Goal: Information Seeking & Learning: Learn about a topic

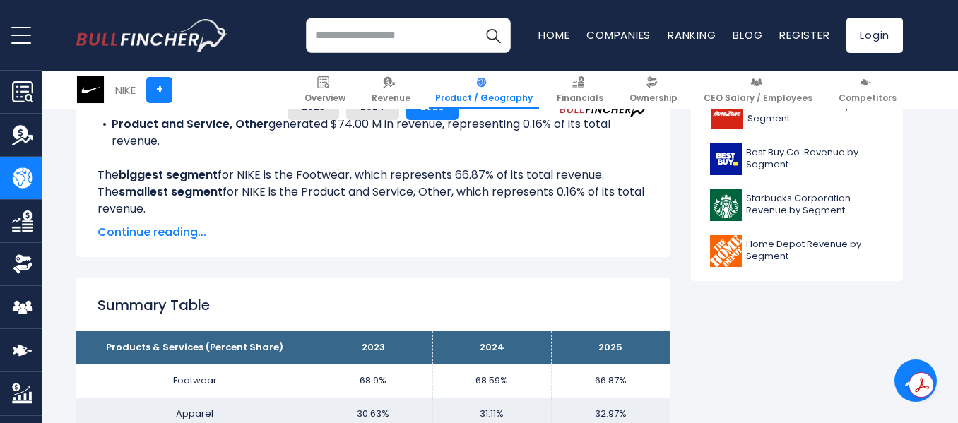
scroll to position [711, 0]
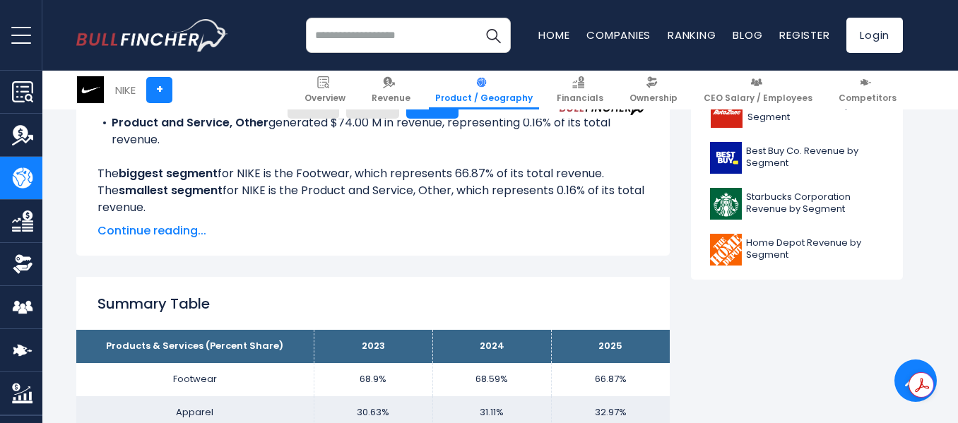
click at [190, 228] on span "Continue reading..." at bounding box center [372, 230] width 551 height 17
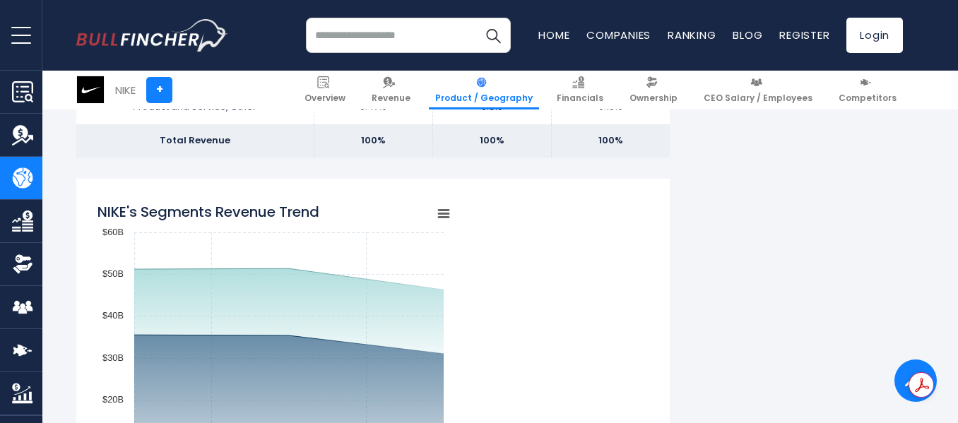
scroll to position [1180, 0]
click at [169, 319] on rect "NIKE's Segments Revenue Trend" at bounding box center [273, 370] width 353 height 353
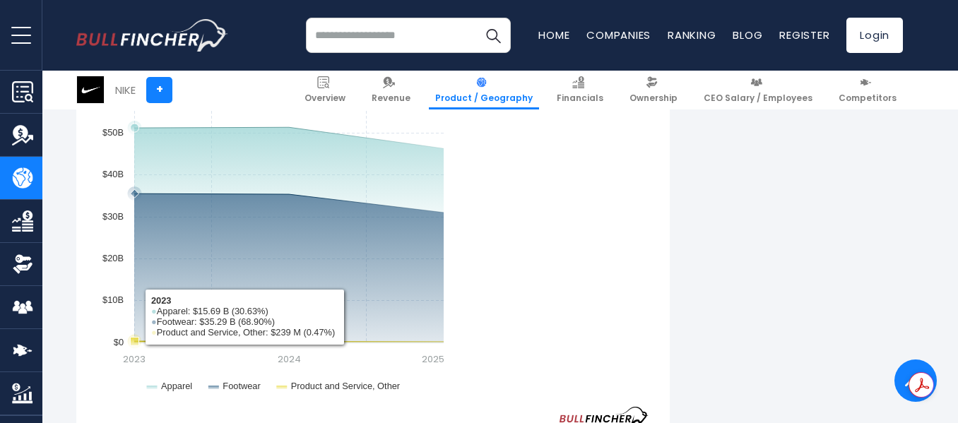
click at [170, 317] on rect "NIKE's Segments Revenue Trend" at bounding box center [273, 230] width 353 height 353
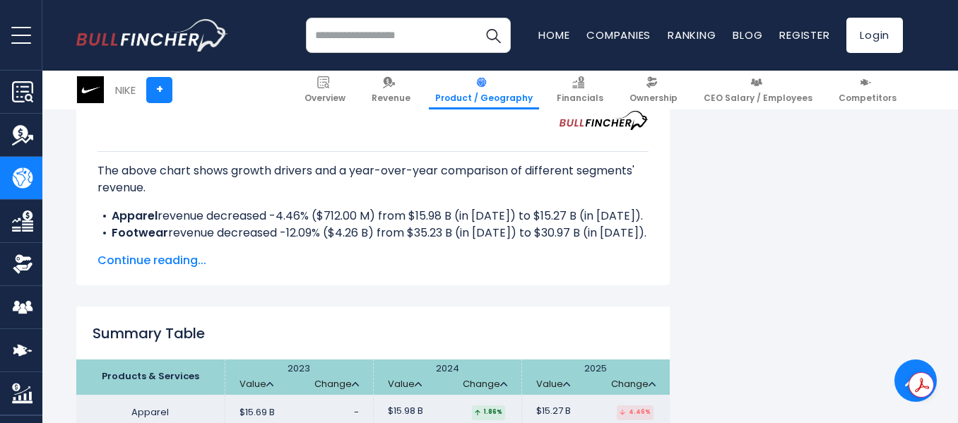
scroll to position [2138, 0]
click at [170, 251] on span "Continue reading..." at bounding box center [372, 259] width 551 height 17
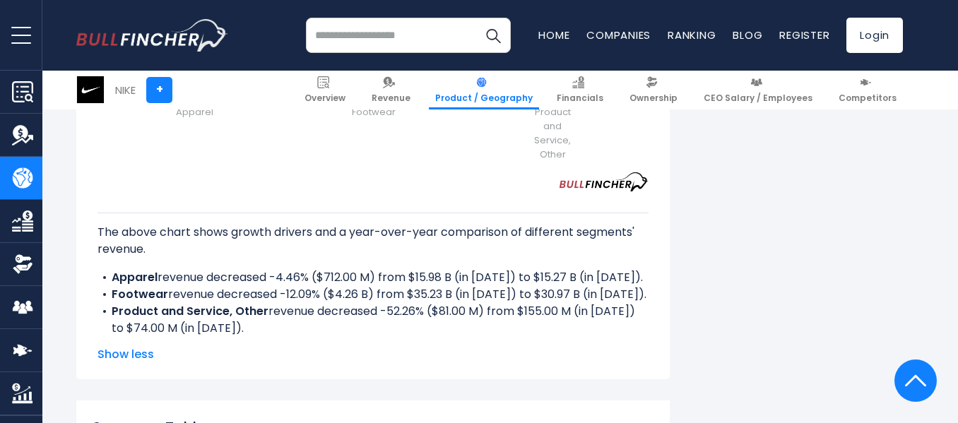
scroll to position [2077, 0]
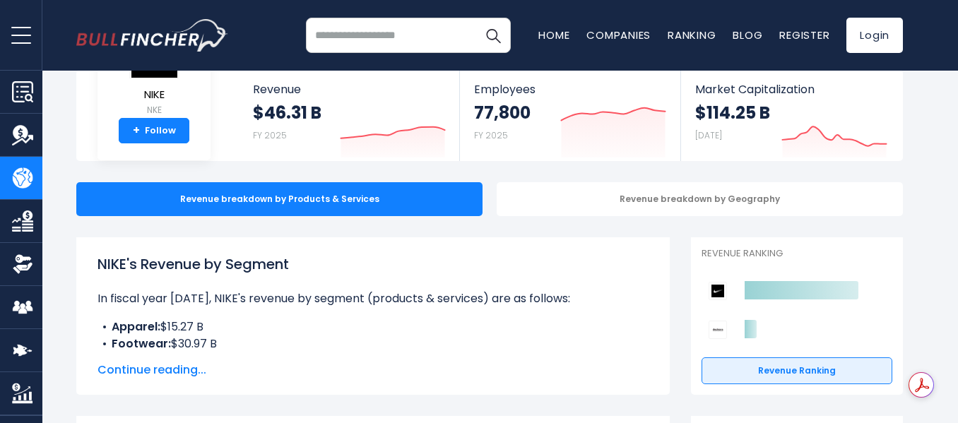
scroll to position [73, 0]
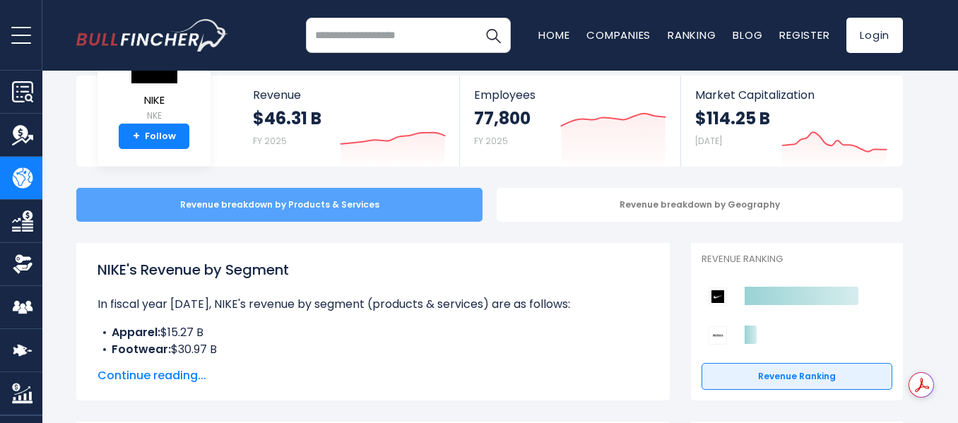
click at [322, 202] on div "Revenue breakdown by Products & Services" at bounding box center [279, 205] width 406 height 34
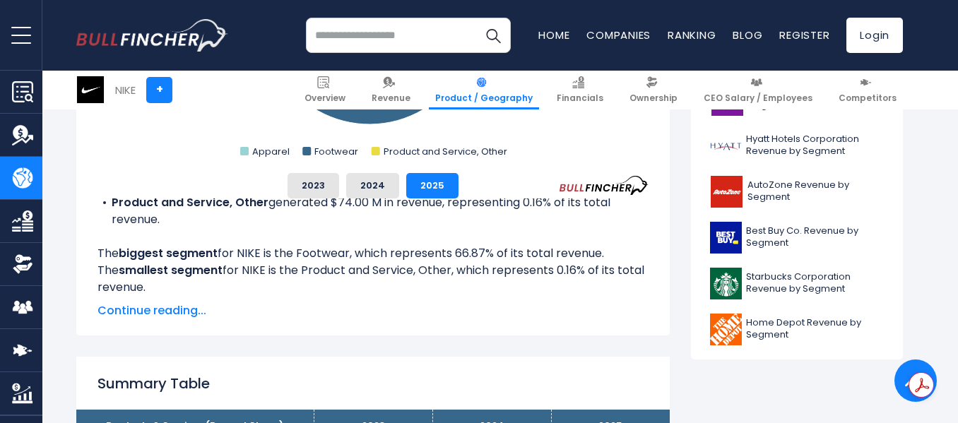
scroll to position [633, 0]
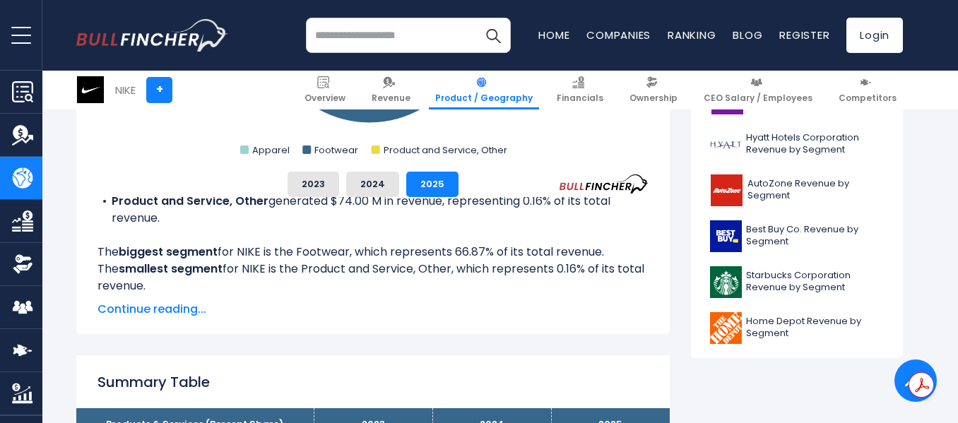
click at [163, 314] on span "Continue reading..." at bounding box center [372, 309] width 551 height 17
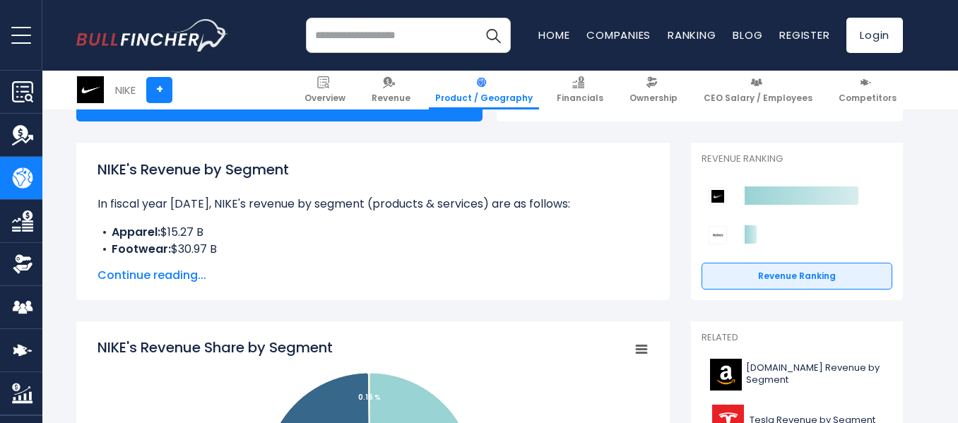
scroll to position [174, 0]
click at [174, 277] on span "Continue reading..." at bounding box center [372, 274] width 551 height 17
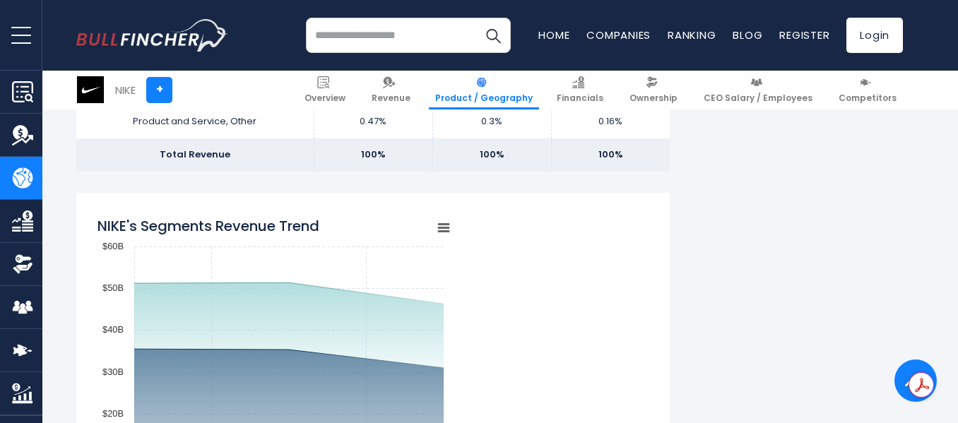
scroll to position [1196, 0]
